Goal: Task Accomplishment & Management: Use online tool/utility

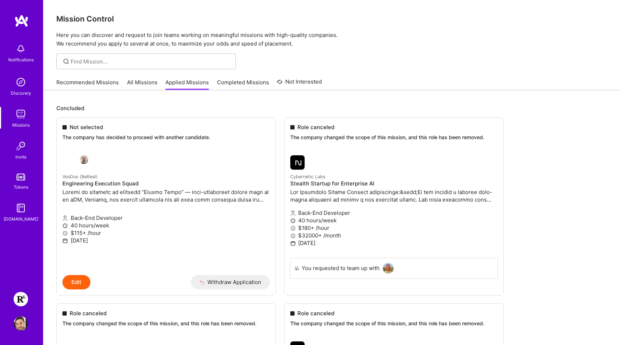
click at [19, 302] on img at bounding box center [21, 299] width 14 height 14
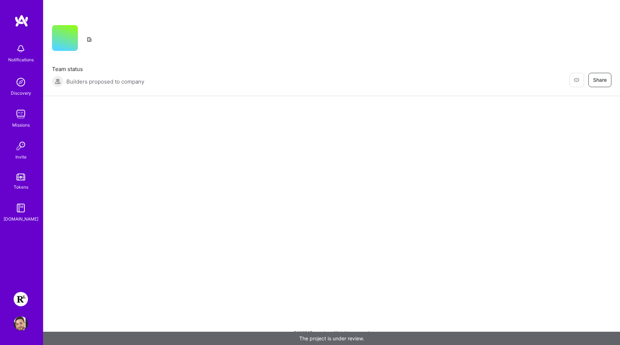
click at [19, 302] on img at bounding box center [21, 299] width 14 height 14
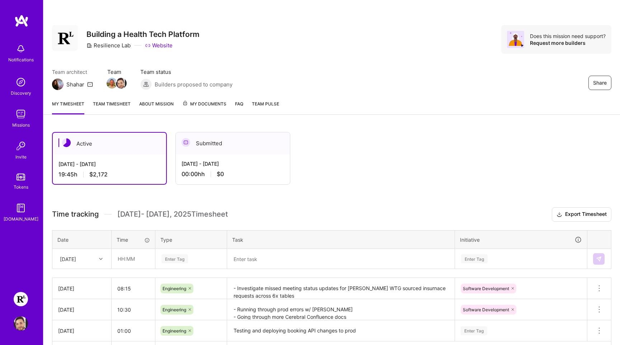
scroll to position [51, 0]
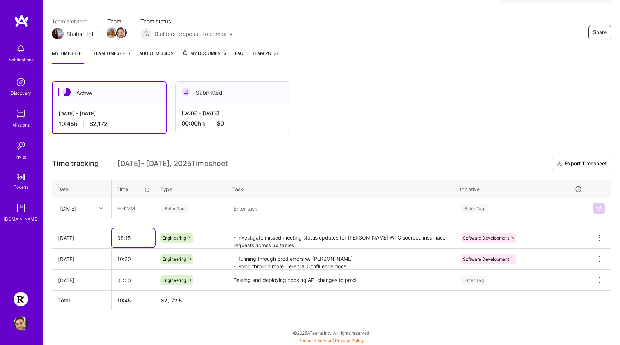
click at [123, 239] on input "08:15" at bounding box center [133, 238] width 43 height 19
type input "09:15"
click at [129, 319] on div "Active [DATE] - [DATE] 19:45 h $2,172 Submitted [DATE] - [DATE] 00:00h h $0 Tim…" at bounding box center [331, 209] width 577 height 273
